Goal: Navigation & Orientation: Go to known website

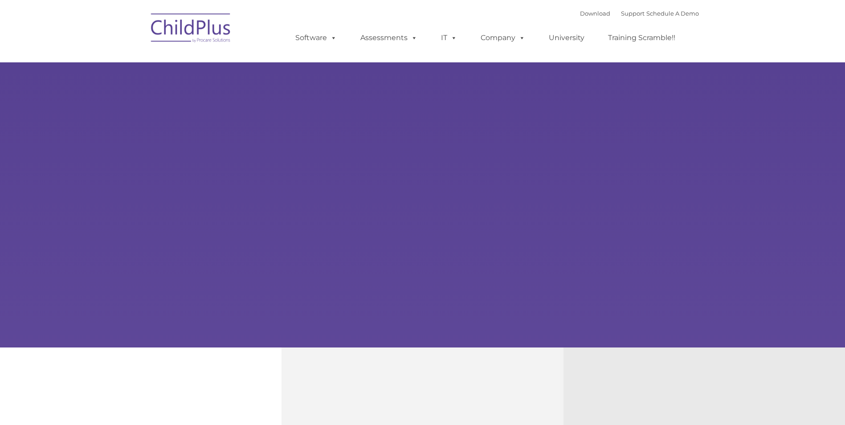
type input ""
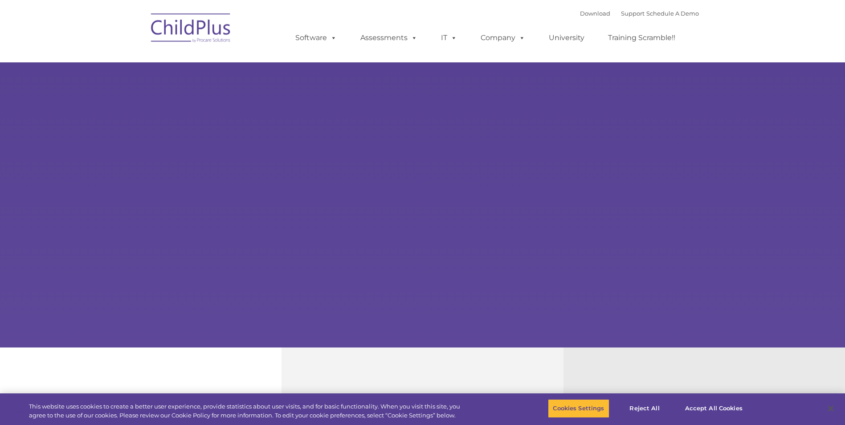
select select "MEDIUM"
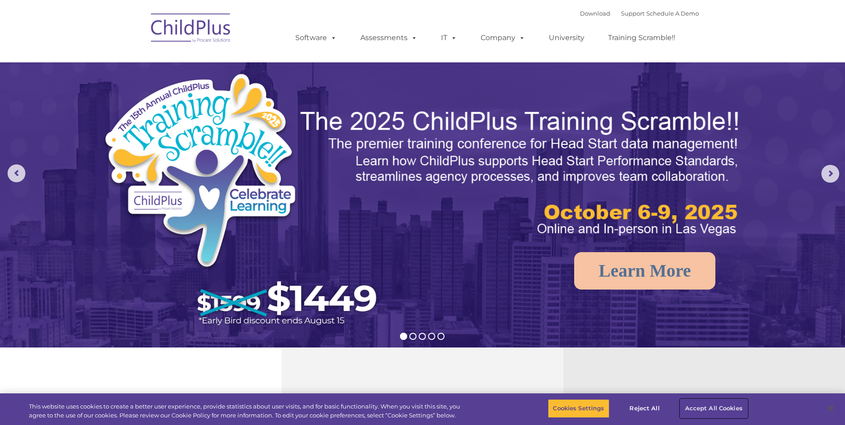
click at [689, 408] on button "Accept All Cookies" at bounding box center [713, 408] width 67 height 19
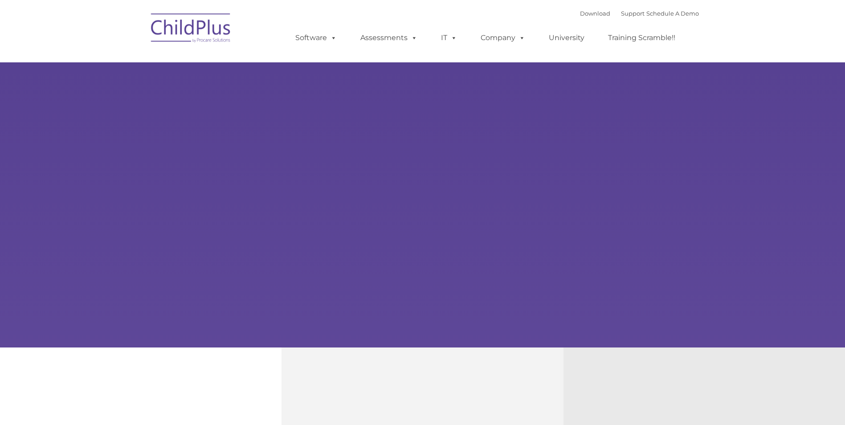
type input ""
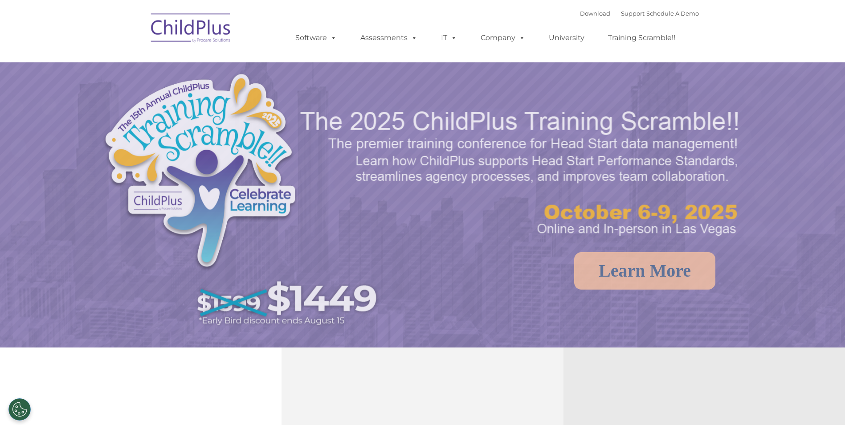
select select "MEDIUM"
